Goal: Task Accomplishment & Management: Manage account settings

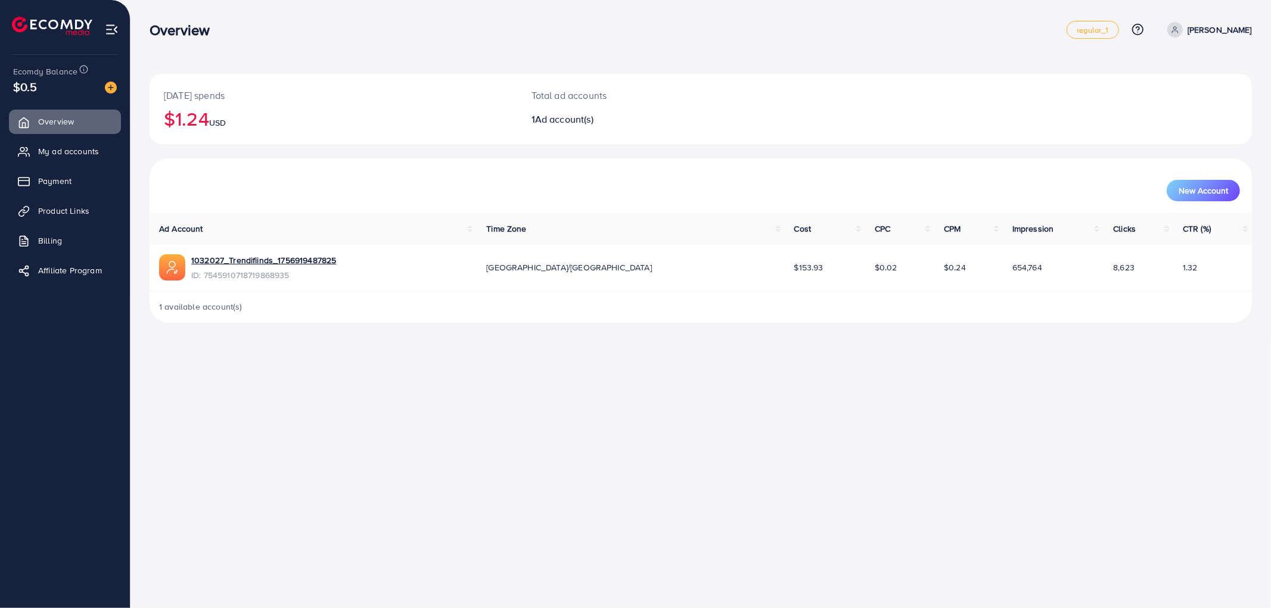
click at [191, 120] on h2 "$1.24 USD" at bounding box center [333, 118] width 339 height 23
drag, startPoint x: 191, startPoint y: 120, endPoint x: 319, endPoint y: 115, distance: 127.6
click at [197, 120] on h2 "$1.24 USD" at bounding box center [333, 118] width 339 height 23
click at [319, 115] on h2 "$1.24 USD" at bounding box center [333, 118] width 339 height 23
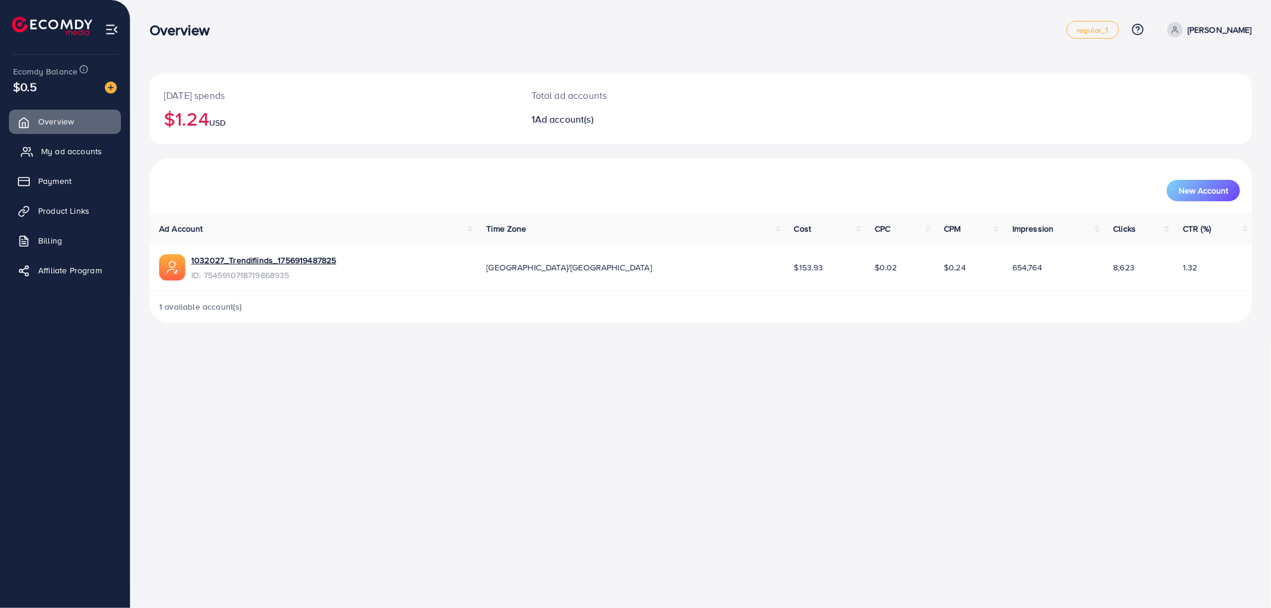
click at [50, 149] on span "My ad accounts" at bounding box center [71, 151] width 61 height 12
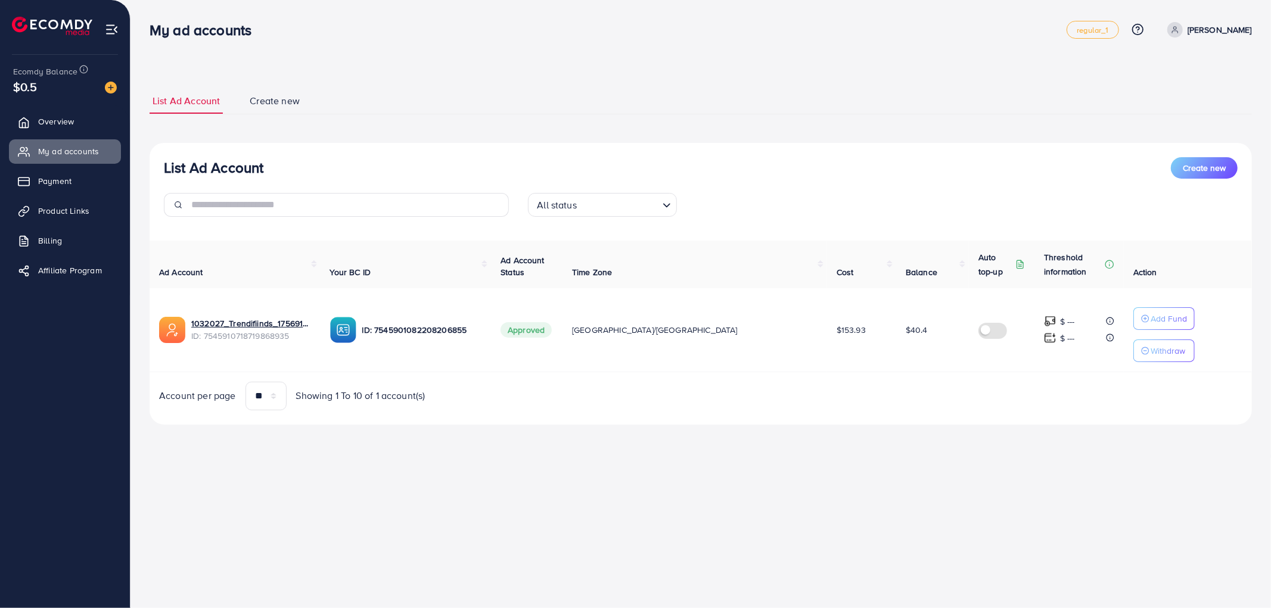
click at [246, 313] on td "1032027_Trendifiinds_1756919487825 ID: 7545910718719868935" at bounding box center [235, 330] width 171 height 84
click at [246, 319] on link "1032027_Trendifiinds_1756919487825" at bounding box center [251, 324] width 120 height 12
click at [564, 434] on div "List Ad Account Create new List Ad Account Create new All status Loading... Ad …" at bounding box center [701, 256] width 1103 height 365
click at [837, 331] on span "$153.93" at bounding box center [851, 330] width 29 height 12
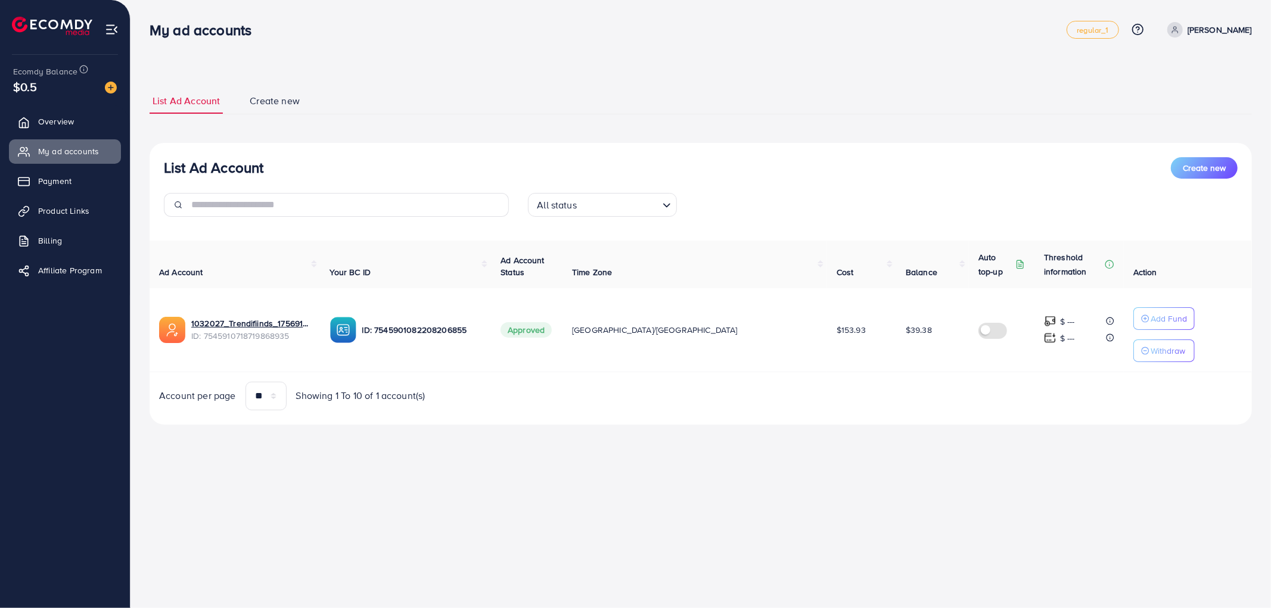
click at [765, 409] on div "Account per page ** ** ** *** Showing 1 To 10 of 1 account(s)" at bounding box center [701, 396] width 1122 height 29
click at [293, 332] on span "ID: 7545910718719868935" at bounding box center [251, 336] width 120 height 12
click at [294, 325] on link "1032027_Trendifiinds_1756919487825" at bounding box center [251, 324] width 120 height 12
